Goal: Navigation & Orientation: Find specific page/section

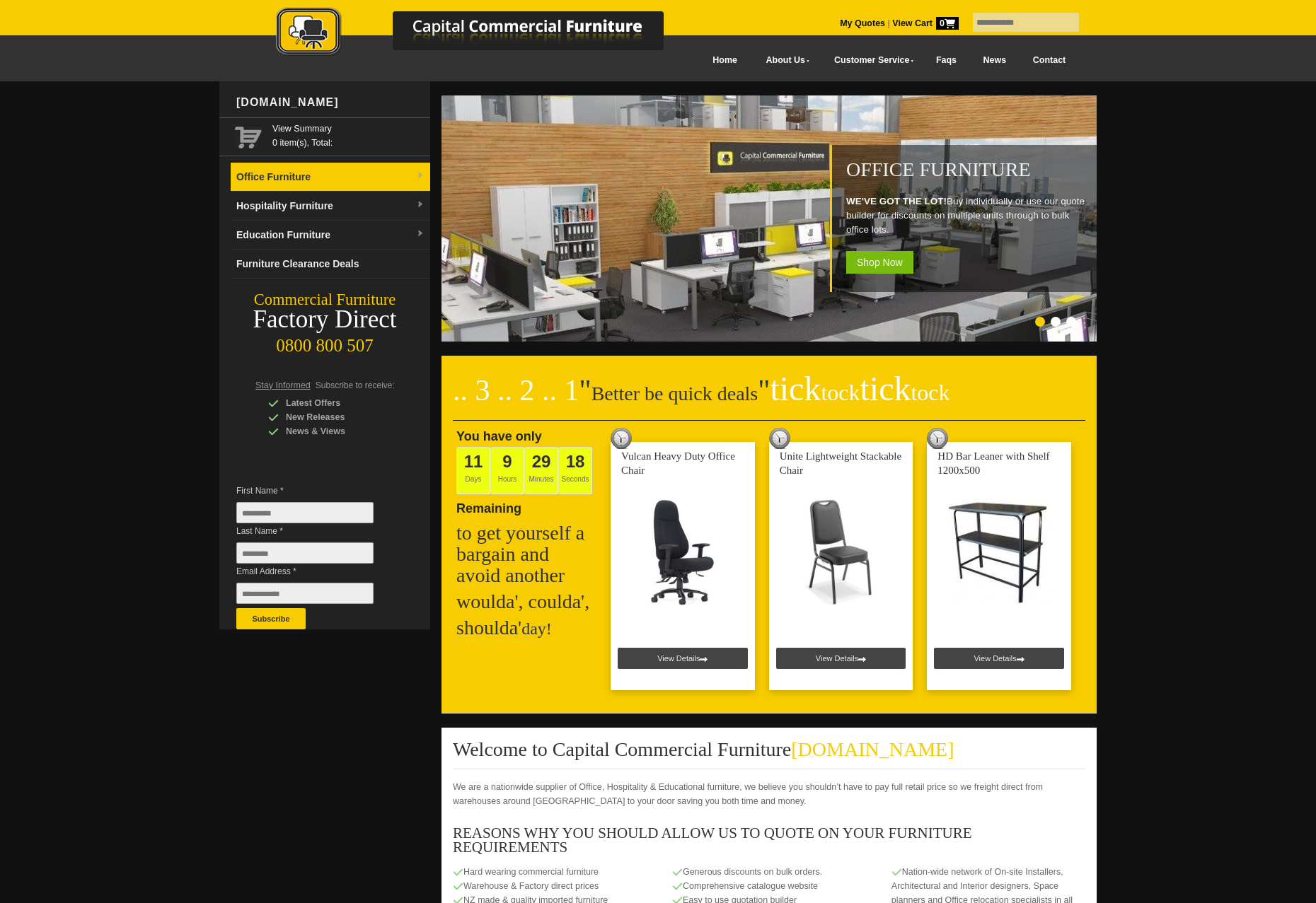
click at [367, 183] on link "Office Furniture" at bounding box center [330, 176] width 199 height 29
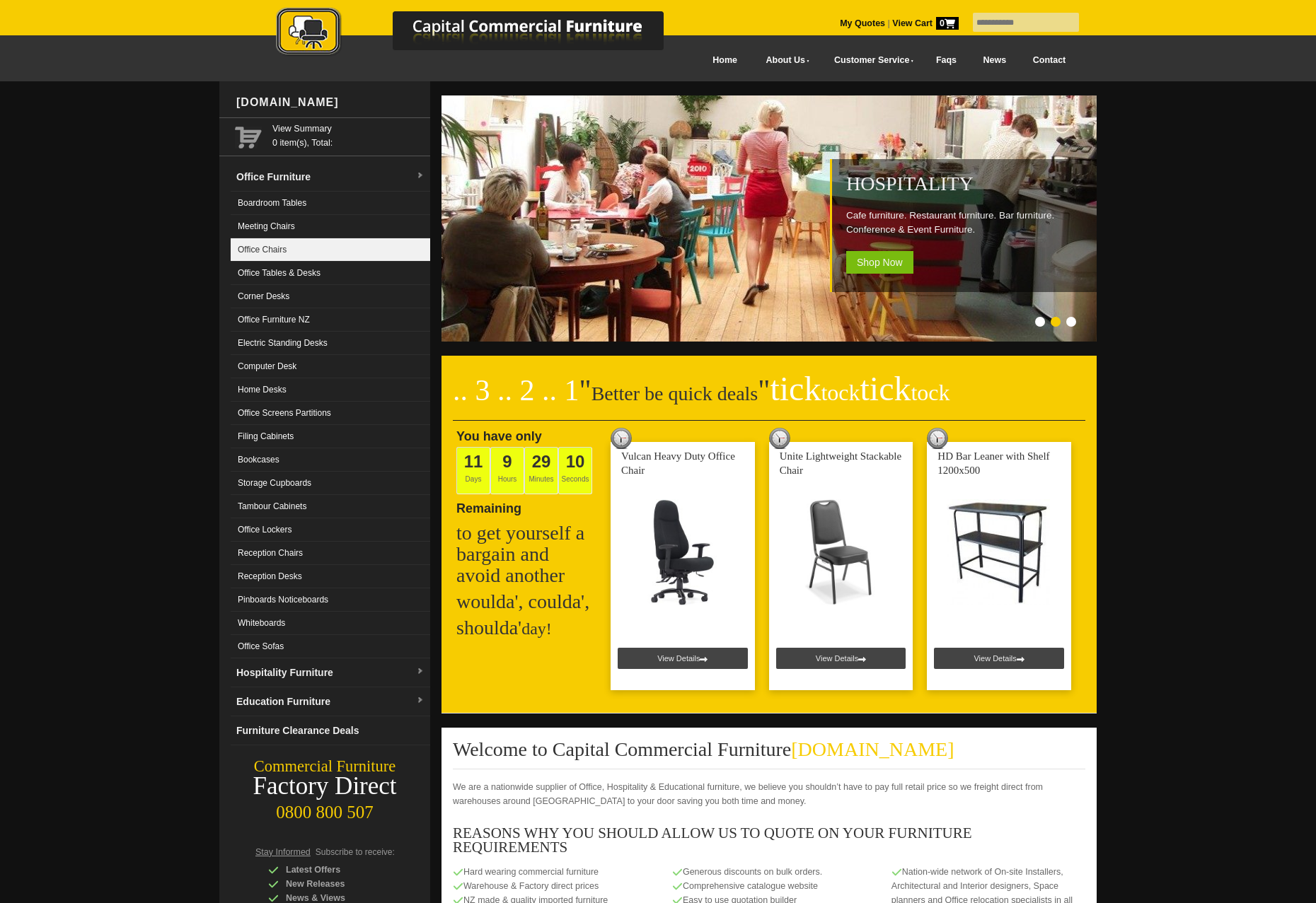
click at [338, 245] on link "Office Chairs" at bounding box center [330, 250] width 199 height 23
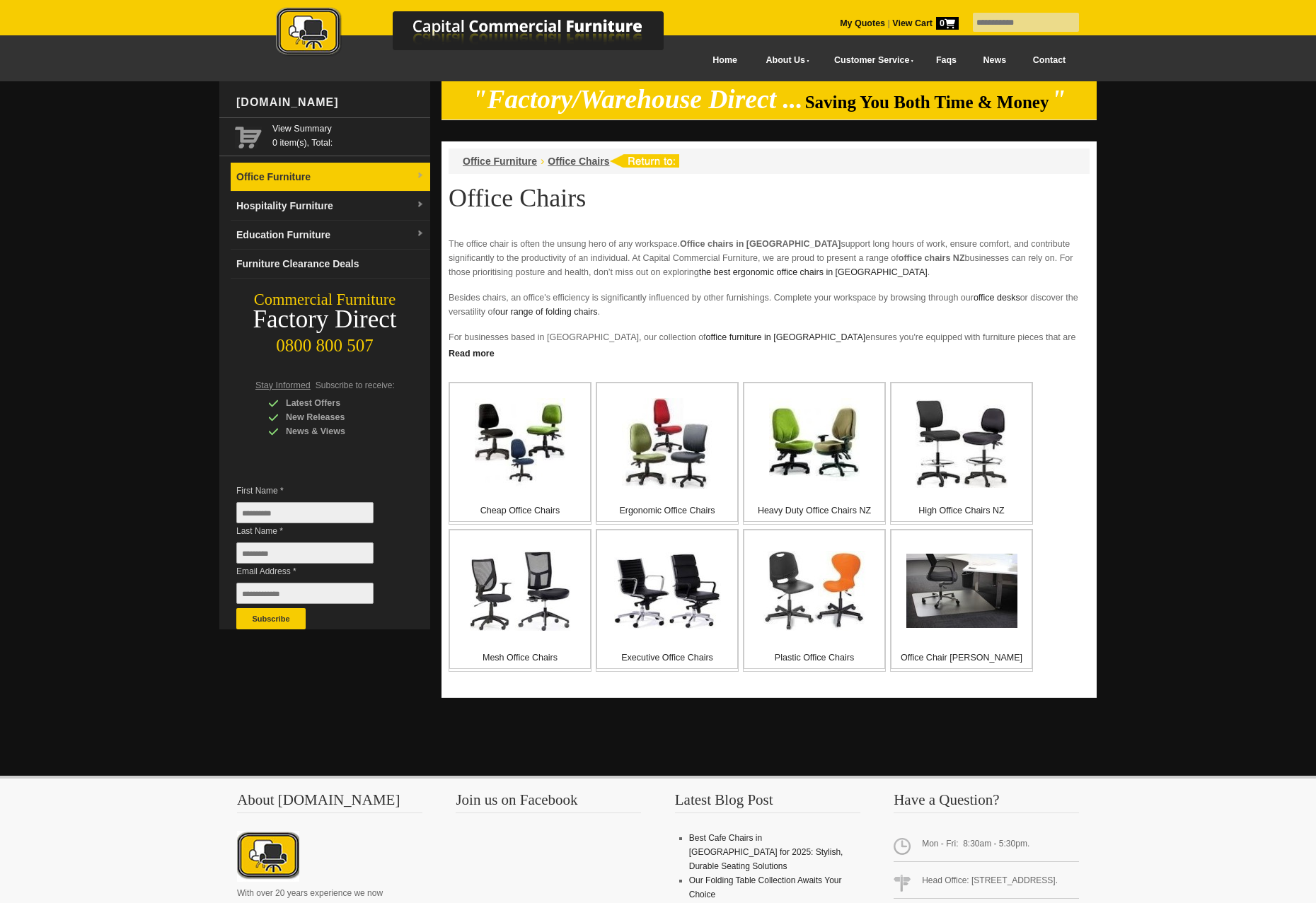
click at [359, 189] on link "Office Furniture" at bounding box center [330, 176] width 199 height 29
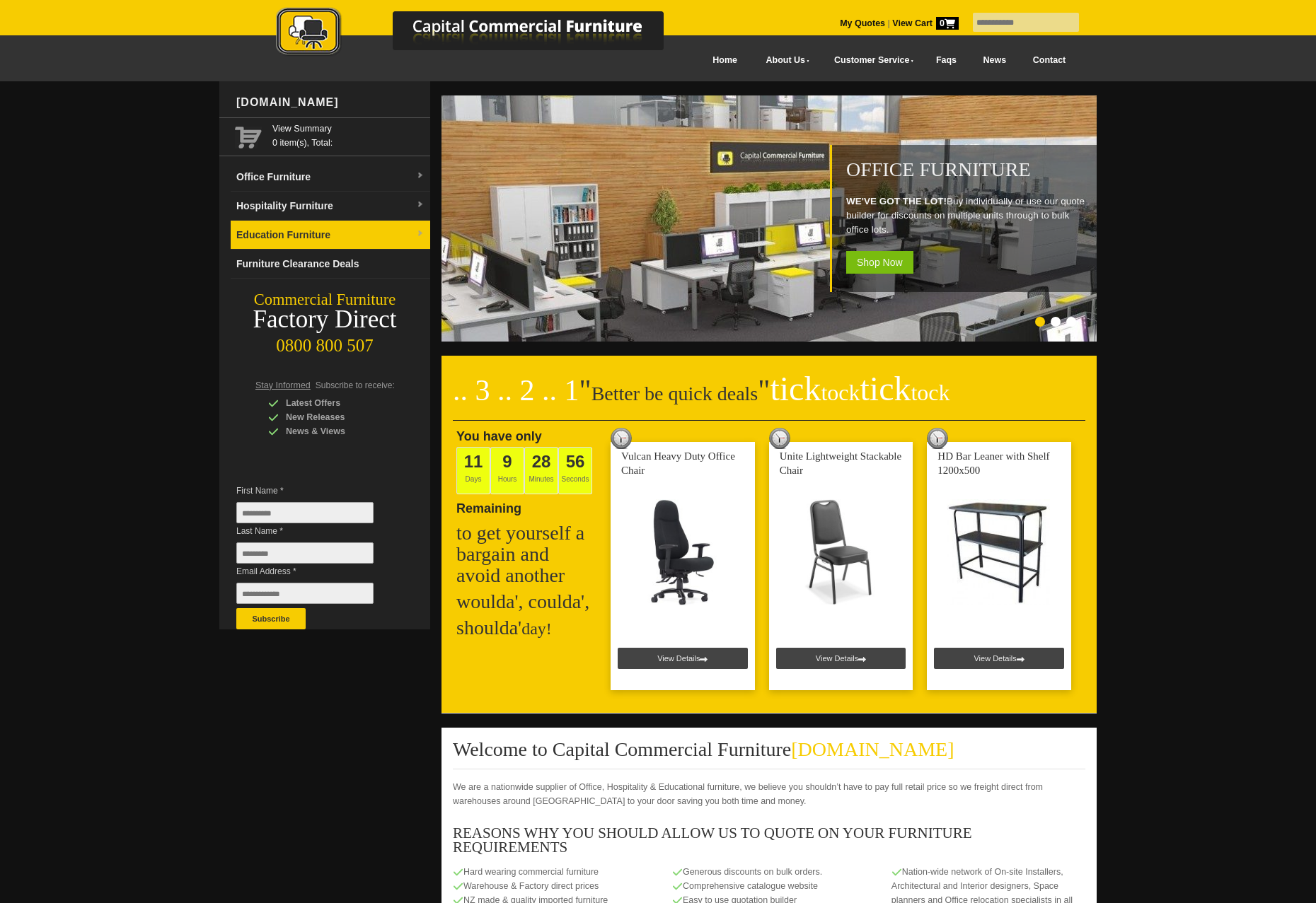
click at [310, 236] on link "Education Furniture" at bounding box center [330, 235] width 199 height 29
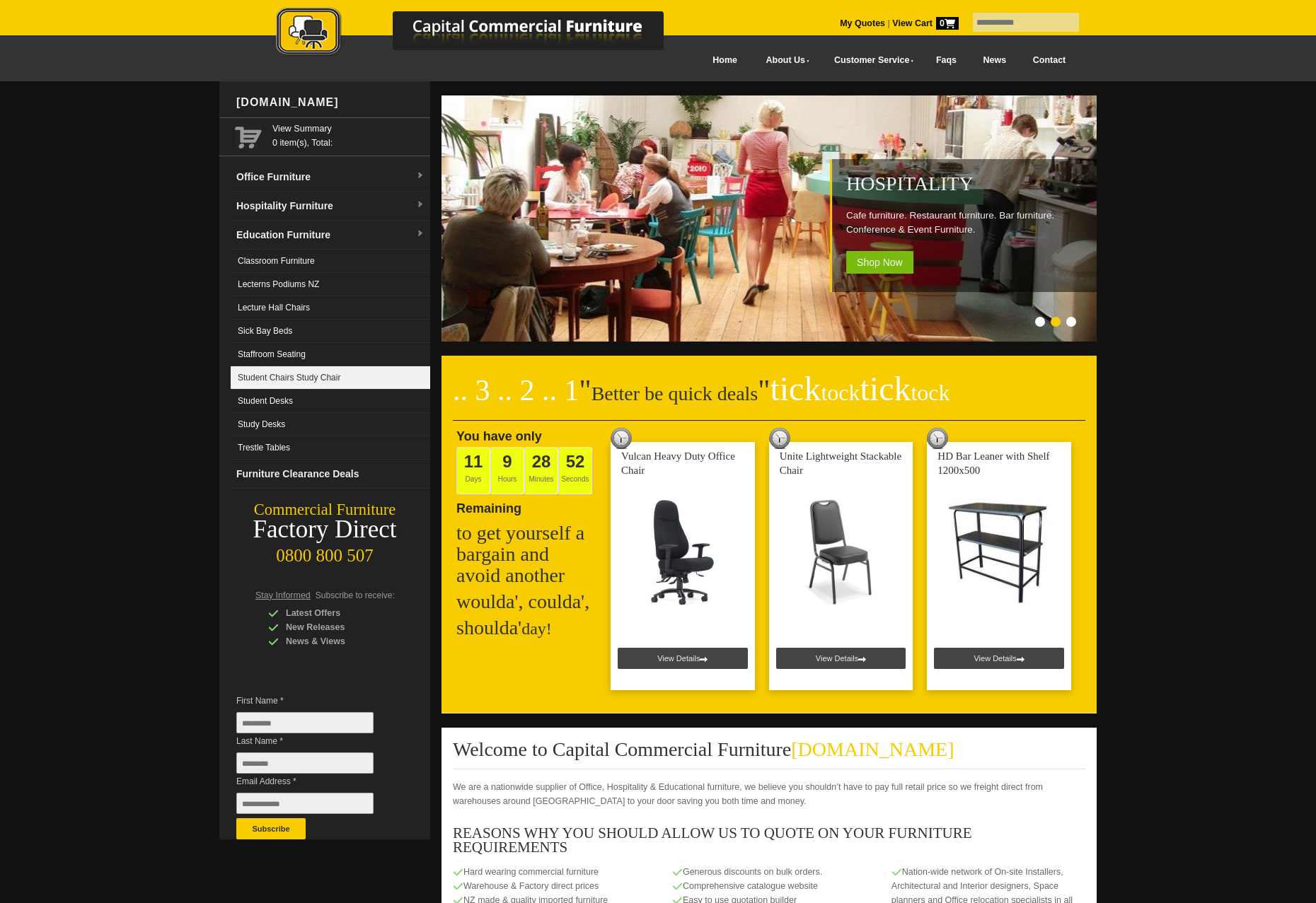
click at [294, 375] on link "Student Chairs Study Chair" at bounding box center [330, 377] width 199 height 23
